Goal: Information Seeking & Learning: Learn about a topic

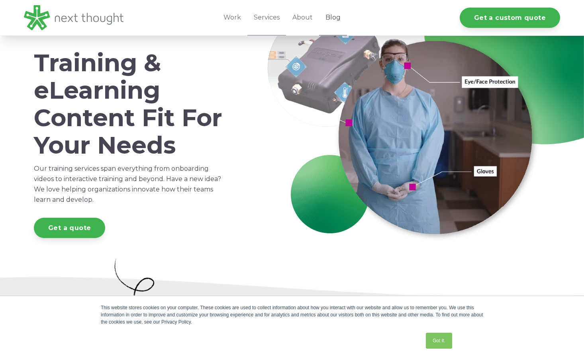
click at [325, 20] on link "Blog" at bounding box center [333, 17] width 28 height 35
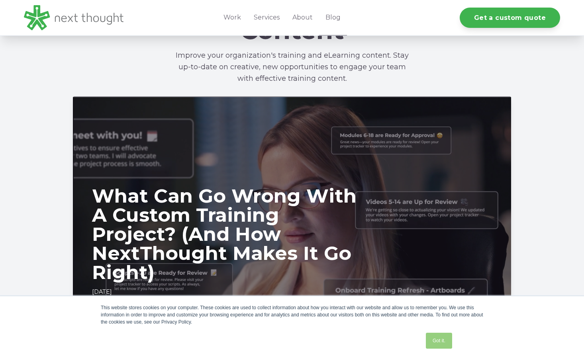
click at [446, 346] on link "Got it." at bounding box center [439, 341] width 26 height 16
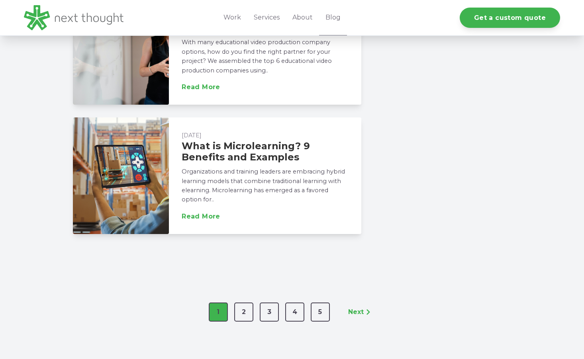
scroll to position [1216, 0]
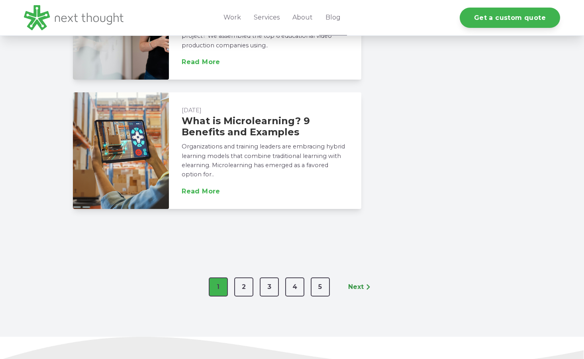
click at [361, 278] on link "Next" at bounding box center [361, 287] width 30 height 19
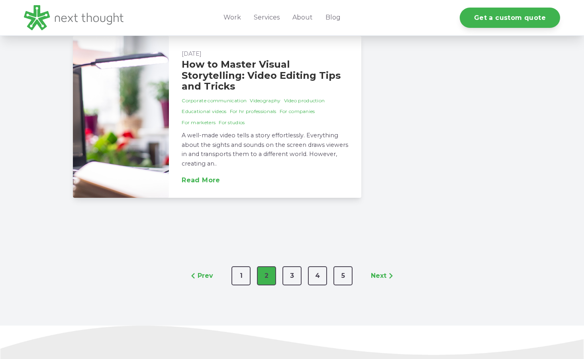
scroll to position [1346, 0]
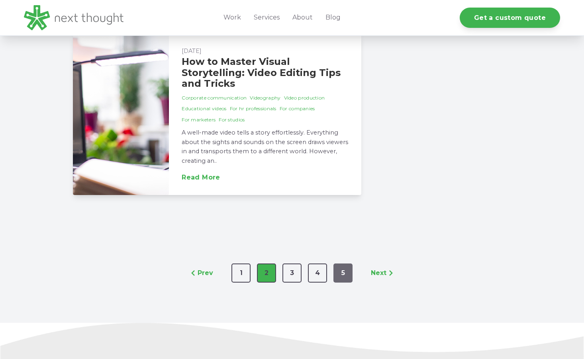
click at [345, 273] on link "5" at bounding box center [342, 273] width 19 height 19
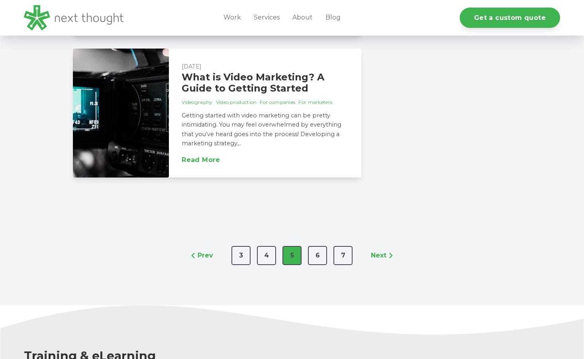
scroll to position [1357, 0]
click at [346, 264] on link "7" at bounding box center [342, 255] width 19 height 19
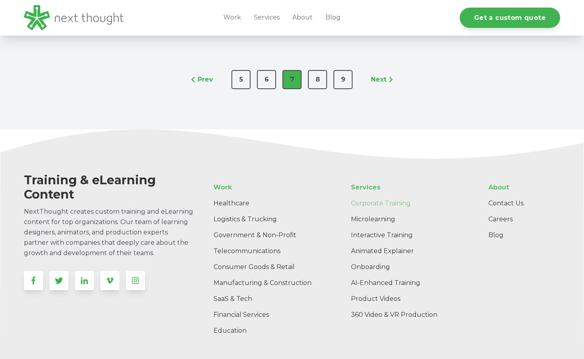
scroll to position [1541, 0]
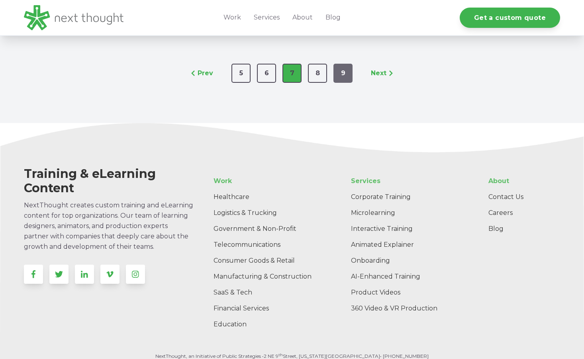
click at [344, 83] on link "9" at bounding box center [342, 73] width 19 height 19
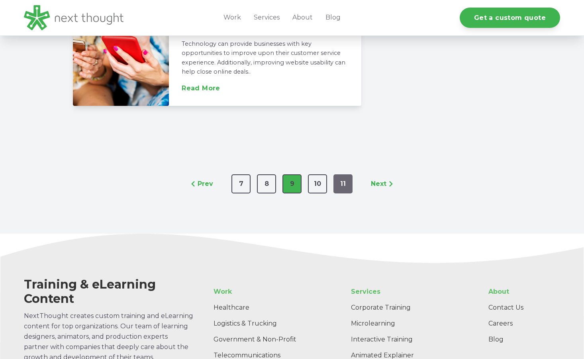
scroll to position [1408, 0]
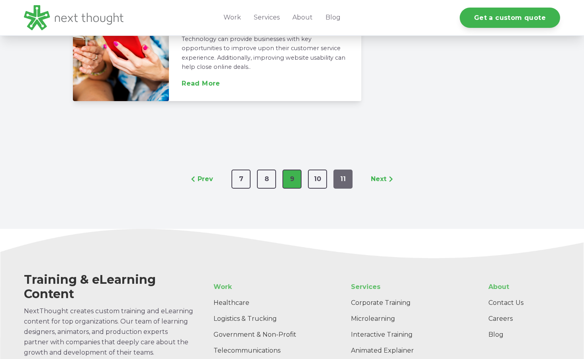
click at [337, 171] on link "11" at bounding box center [342, 179] width 19 height 19
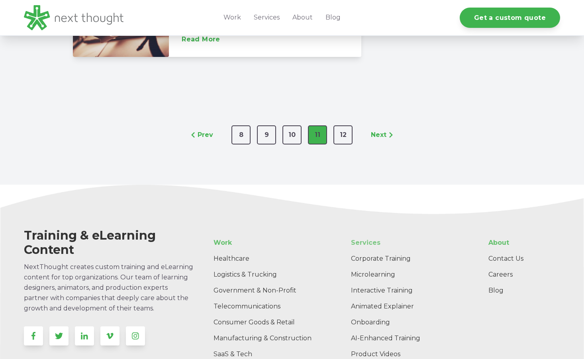
scroll to position [1521, 0]
click at [348, 139] on link "12" at bounding box center [342, 135] width 19 height 19
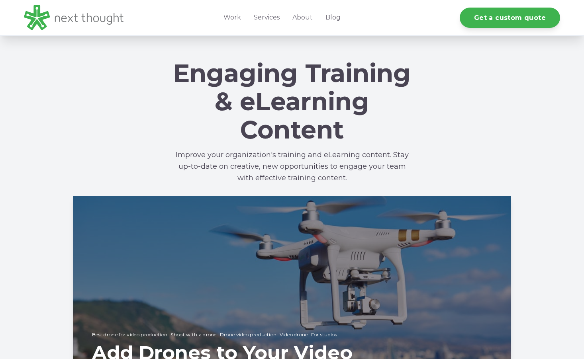
scroll to position [15, 0]
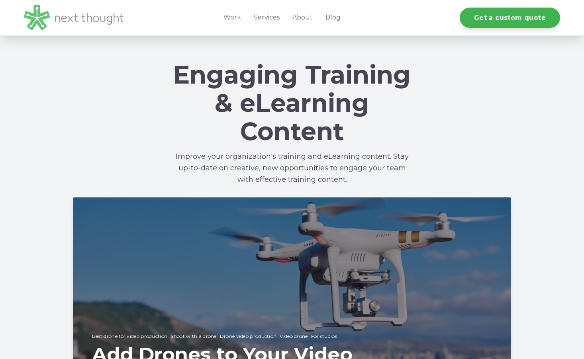
click at [95, 14] on img at bounding box center [74, 17] width 100 height 25
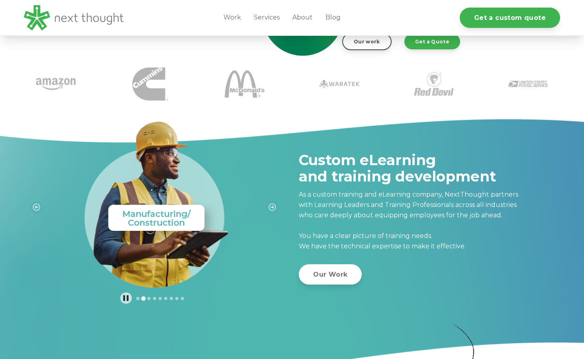
scroll to position [197, 0]
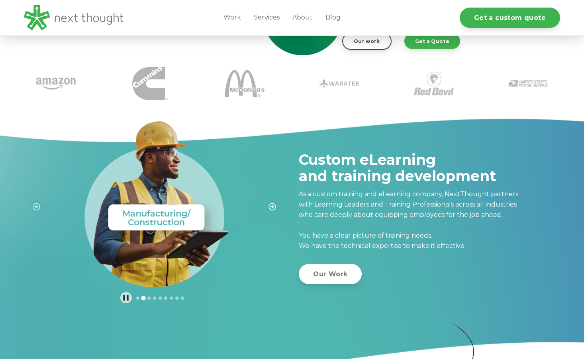
click at [276, 209] on icon "Next slide" at bounding box center [272, 207] width 8 height 8
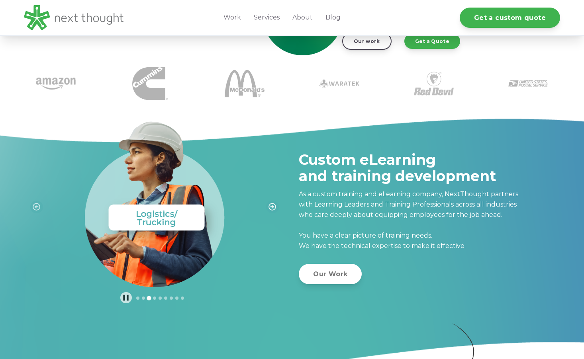
click at [276, 209] on icon "Next slide" at bounding box center [272, 207] width 8 height 8
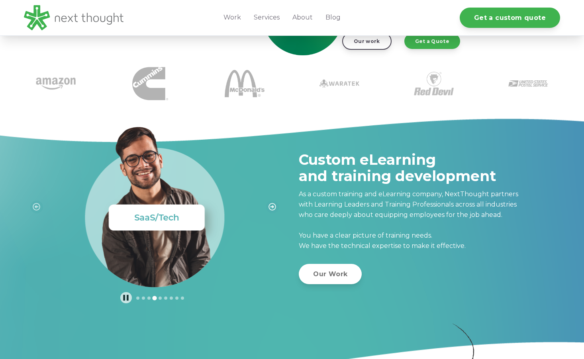
click at [276, 209] on icon "Next slide" at bounding box center [272, 207] width 8 height 8
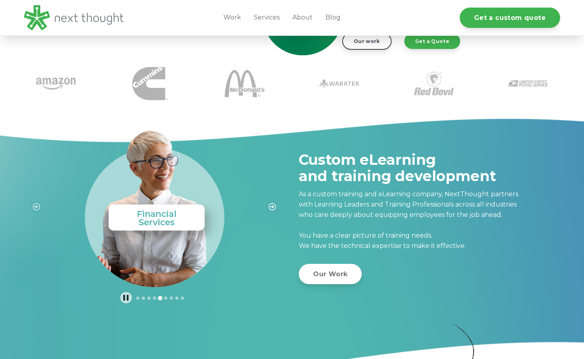
click at [276, 209] on icon "Next slide" at bounding box center [272, 207] width 8 height 8
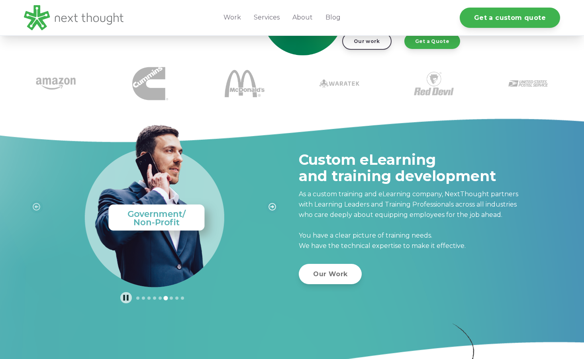
click at [276, 209] on icon "Next slide" at bounding box center [272, 207] width 8 height 8
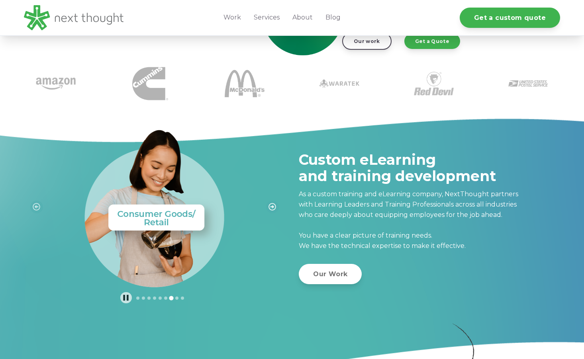
click at [276, 209] on icon "Next slide" at bounding box center [272, 207] width 8 height 8
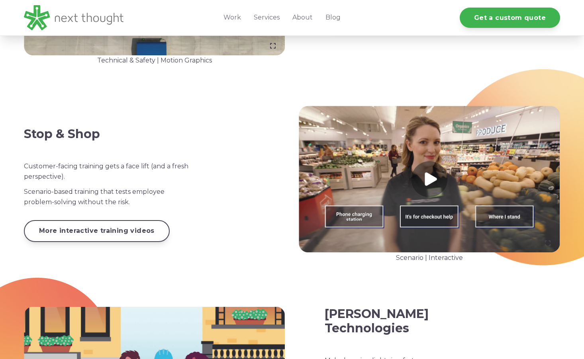
scroll to position [817, 0]
click at [412, 218] on link at bounding box center [429, 179] width 261 height 147
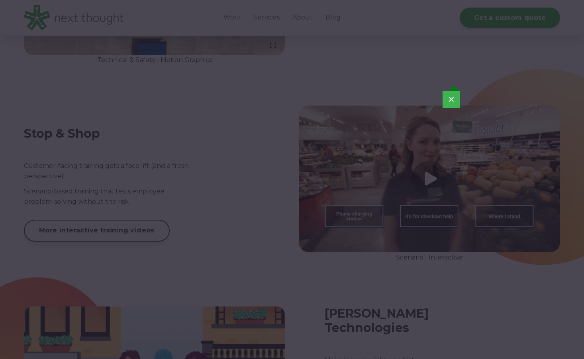
click at [452, 102] on button "×" at bounding box center [451, 100] width 18 height 18
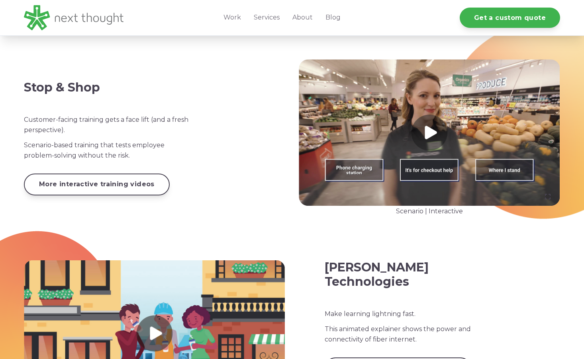
scroll to position [840, 0]
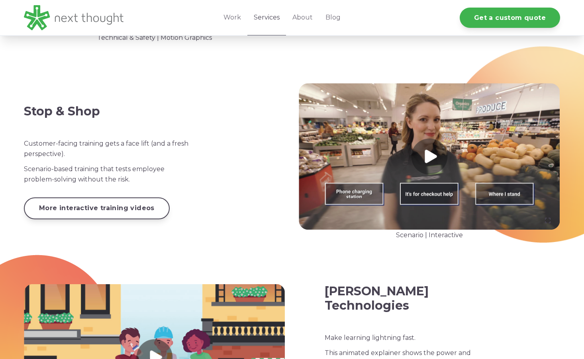
click at [264, 21] on link "Services" at bounding box center [266, 17] width 39 height 35
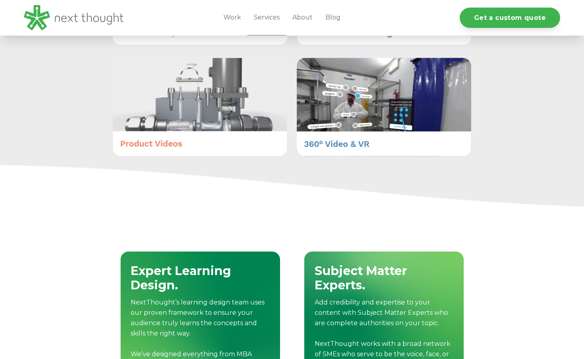
scroll to position [656, 0]
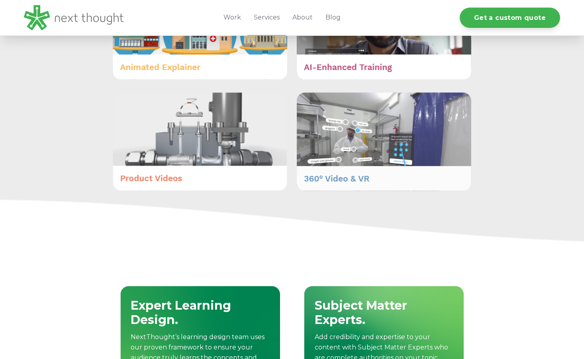
click at [311, 179] on img at bounding box center [384, 141] width 174 height 99
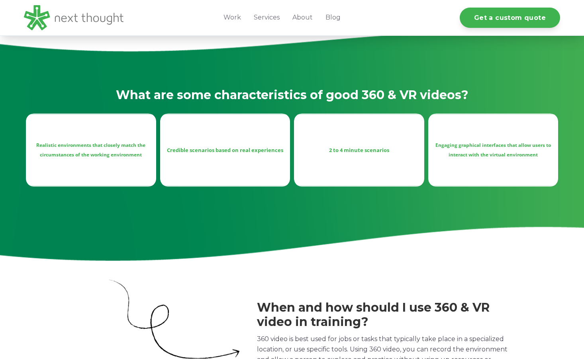
scroll to position [311, 0]
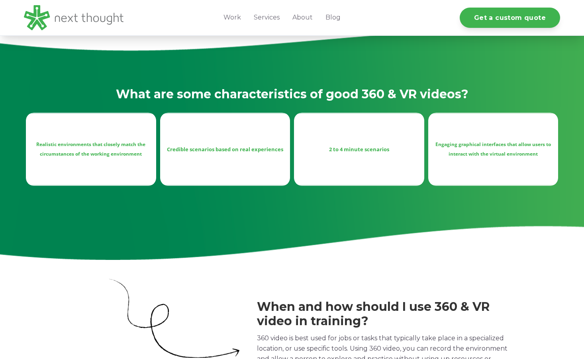
click at [227, 145] on div "Credible scenarios based on real experiences" at bounding box center [224, 150] width 117 height 10
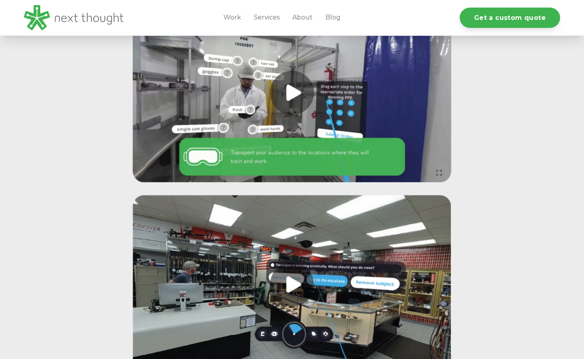
scroll to position [837, 0]
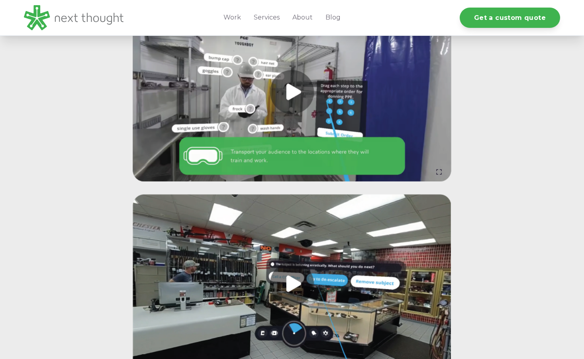
click at [318, 135] on link at bounding box center [292, 91] width 319 height 179
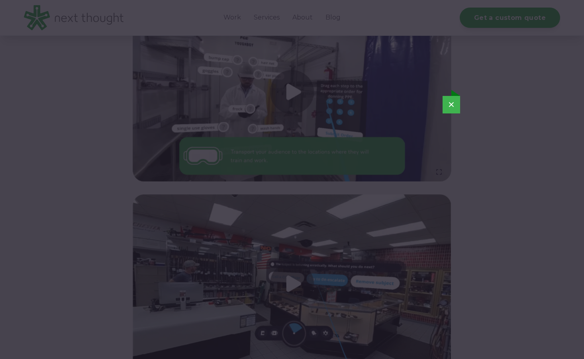
click at [451, 111] on button "×" at bounding box center [451, 105] width 18 height 18
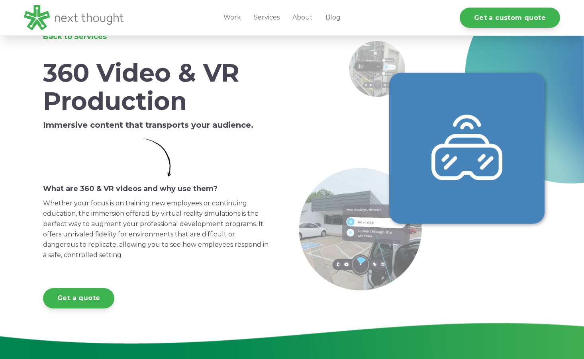
scroll to position [0, 0]
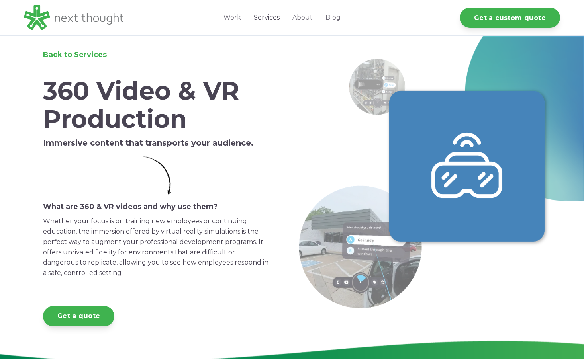
click at [257, 18] on link "Services" at bounding box center [266, 17] width 39 height 35
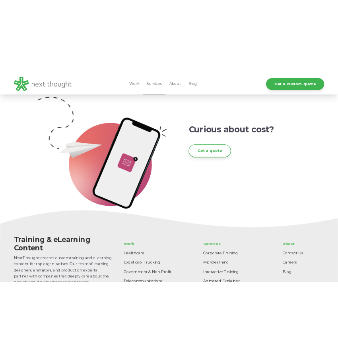
scroll to position [1429, 0]
